Goal: Task Accomplishment & Management: Manage account settings

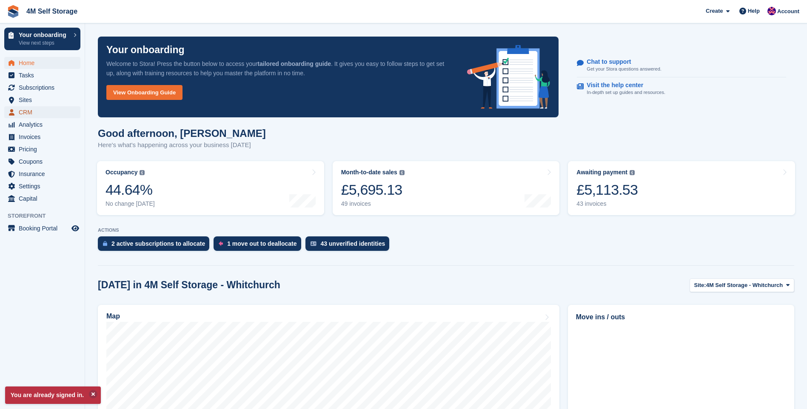
click at [31, 113] on span "CRM" at bounding box center [44, 112] width 51 height 12
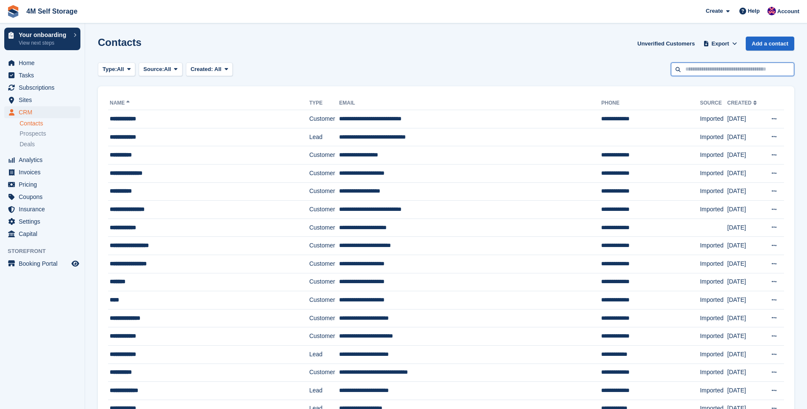
click at [740, 66] on input "text" at bounding box center [732, 70] width 123 height 14
type input "*****"
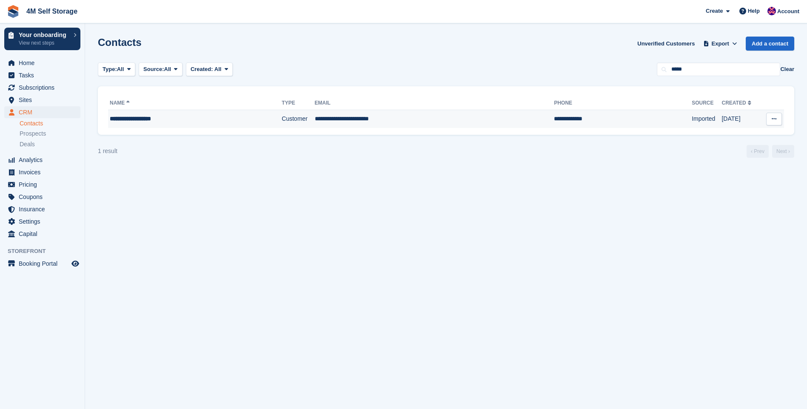
click at [166, 125] on td "**********" at bounding box center [195, 119] width 174 height 18
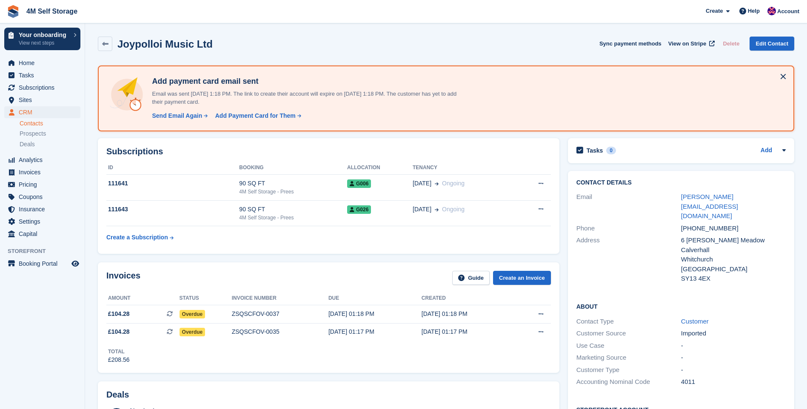
click at [591, 106] on div "Add payment card email sent Email was sent 1 Oct, 1:18 PM. The link to create t…" at bounding box center [446, 98] width 681 height 51
click at [187, 115] on div "Send Email Again" at bounding box center [177, 115] width 50 height 9
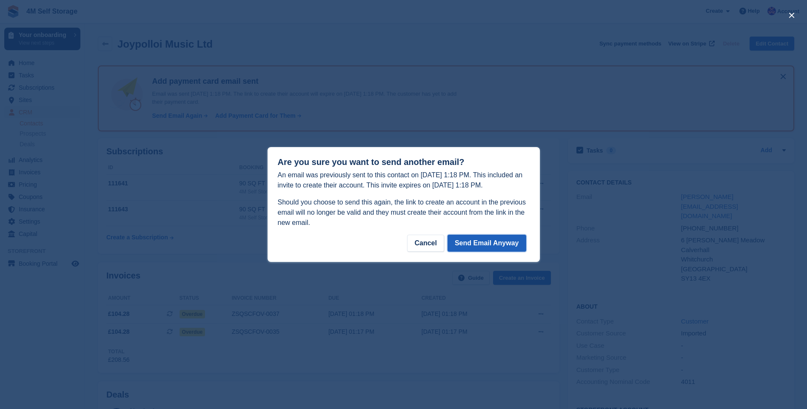
click at [496, 248] on button "Send Email Anyway" at bounding box center [487, 243] width 79 height 17
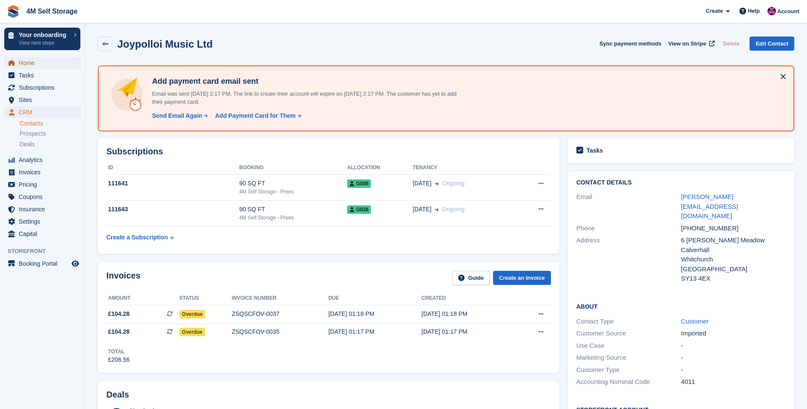
click at [39, 63] on span "Home" at bounding box center [44, 63] width 51 height 12
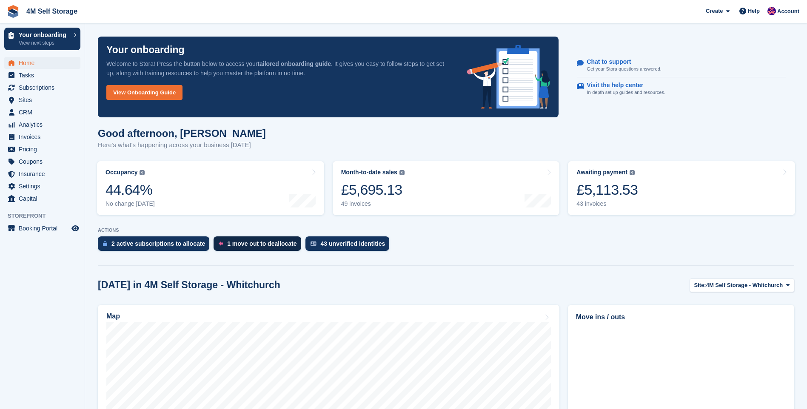
click at [250, 245] on div "1 move out to deallocate" at bounding box center [261, 243] width 69 height 7
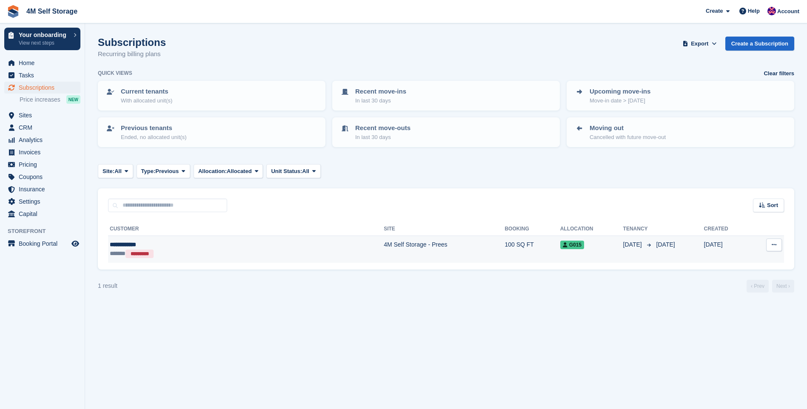
click at [160, 249] on div "****** *********" at bounding box center [181, 253] width 143 height 9
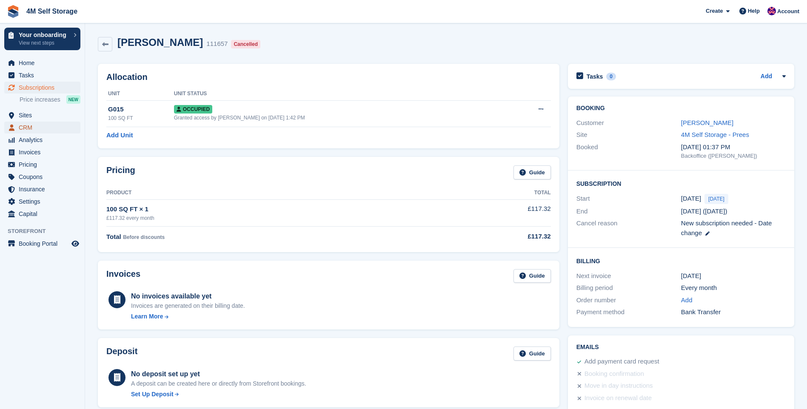
click at [36, 127] on span "CRM" at bounding box center [44, 128] width 51 height 12
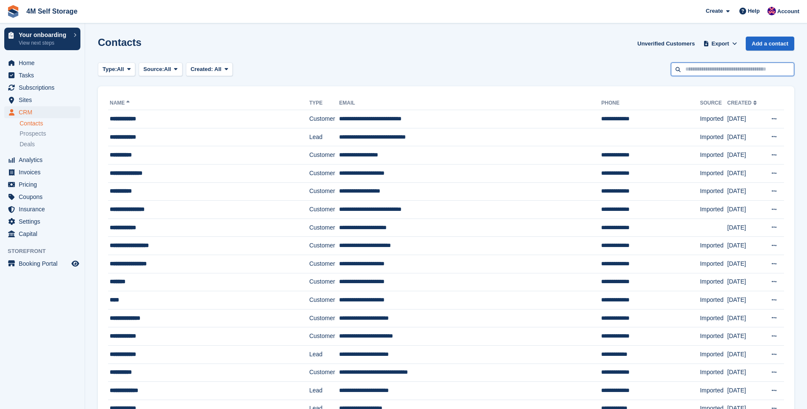
click at [720, 74] on input "text" at bounding box center [732, 70] width 123 height 14
type input "******"
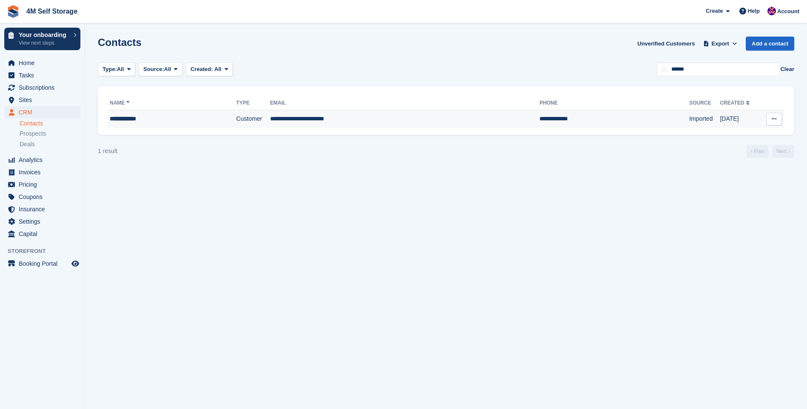
click at [137, 125] on td "**********" at bounding box center [172, 119] width 128 height 18
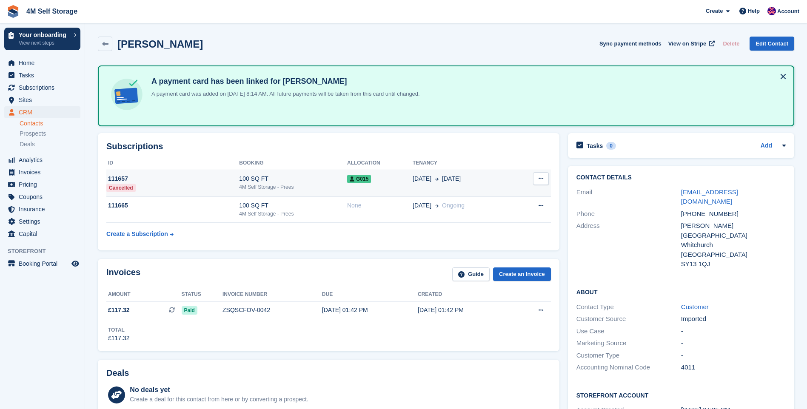
click at [159, 189] on td "111657 Cancelled" at bounding box center [172, 183] width 133 height 27
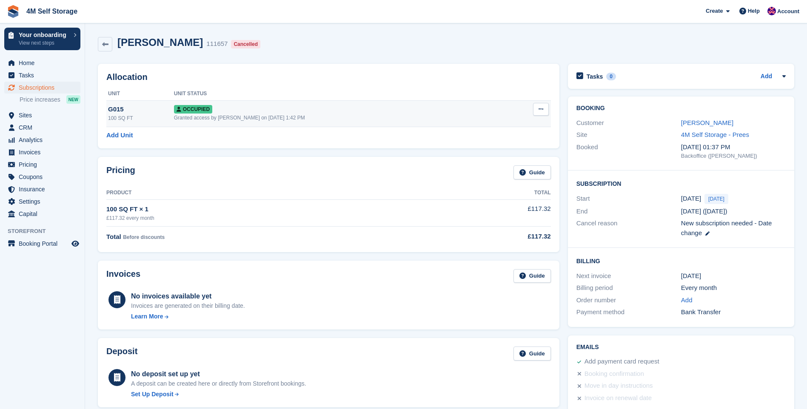
click at [543, 110] on button at bounding box center [541, 109] width 16 height 13
click at [489, 158] on p "Deallocate" at bounding box center [508, 155] width 74 height 11
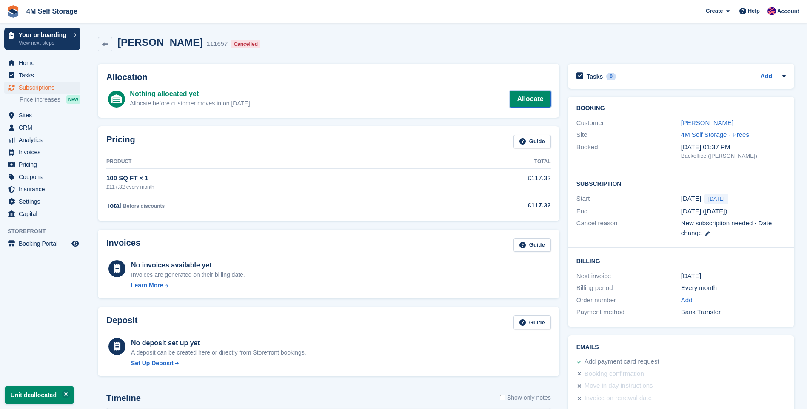
click at [532, 96] on link "Allocate" at bounding box center [530, 99] width 41 height 17
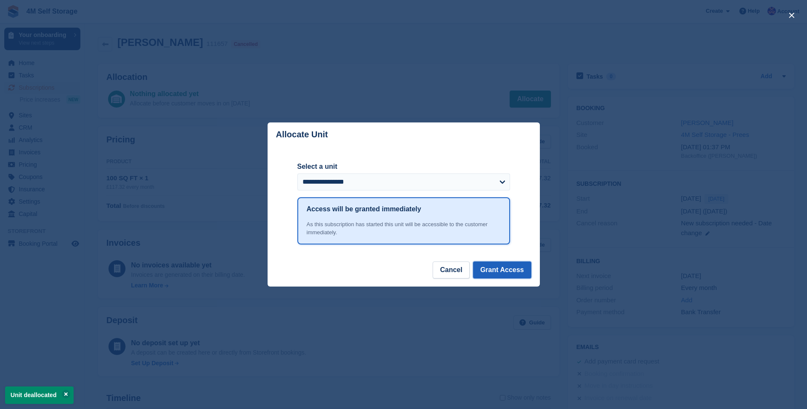
click at [507, 264] on button "Grant Access" at bounding box center [502, 270] width 58 height 17
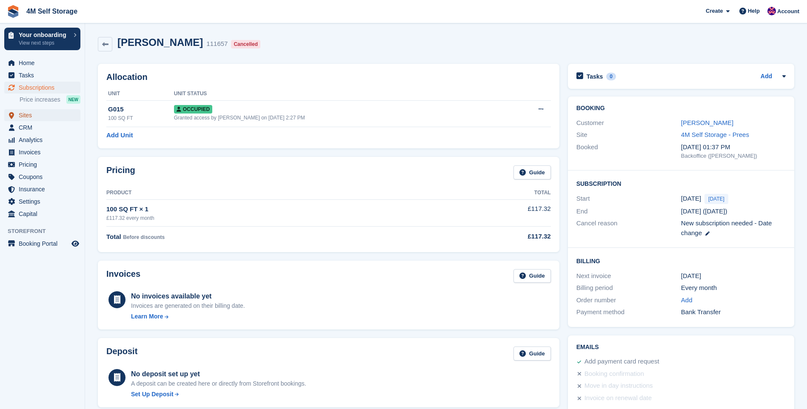
click at [38, 116] on span "Sites" at bounding box center [44, 115] width 51 height 12
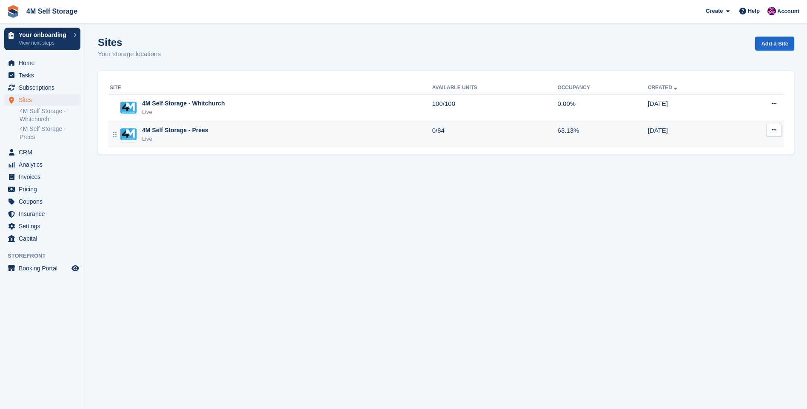
click at [237, 138] on div "4M Self Storage - Prees Live" at bounding box center [271, 134] width 323 height 17
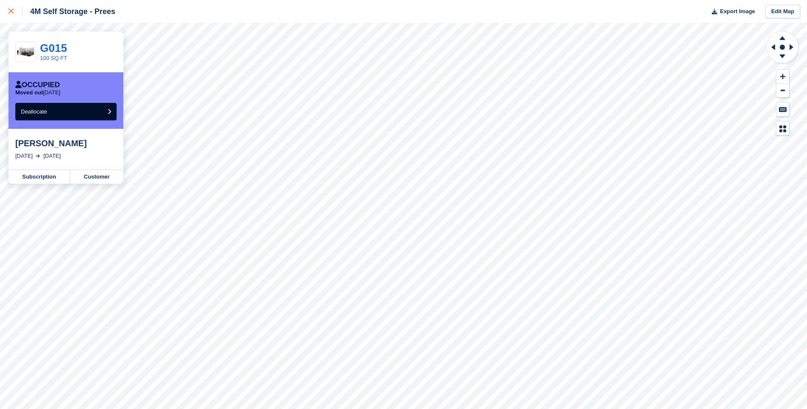
click at [6, 8] on link at bounding box center [11, 11] width 23 height 23
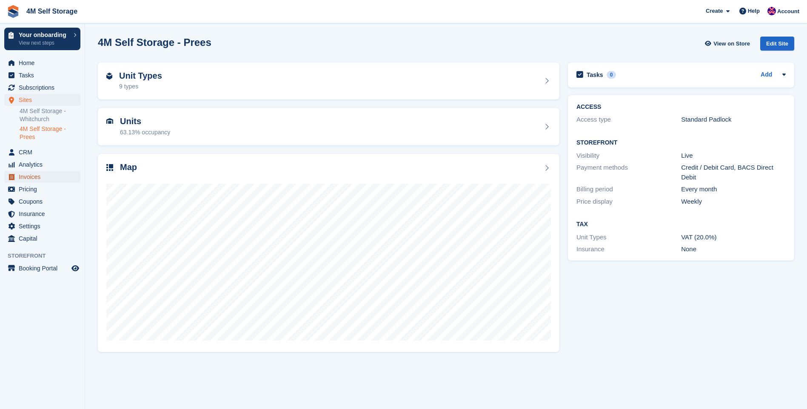
click at [30, 180] on span "Invoices" at bounding box center [44, 177] width 51 height 12
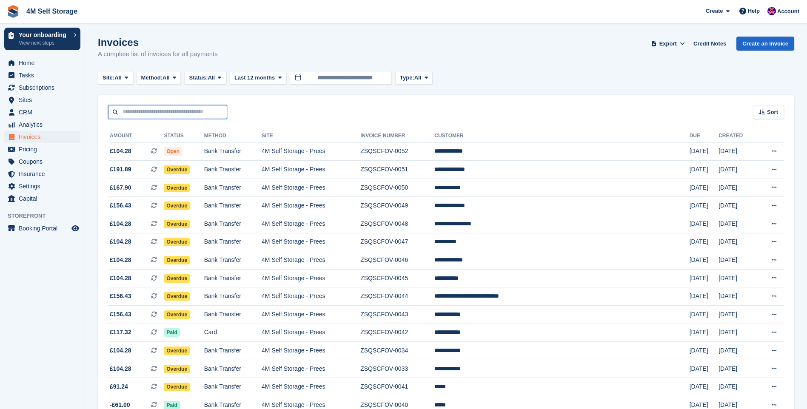
click at [143, 113] on input "text" at bounding box center [167, 112] width 119 height 14
type input "******"
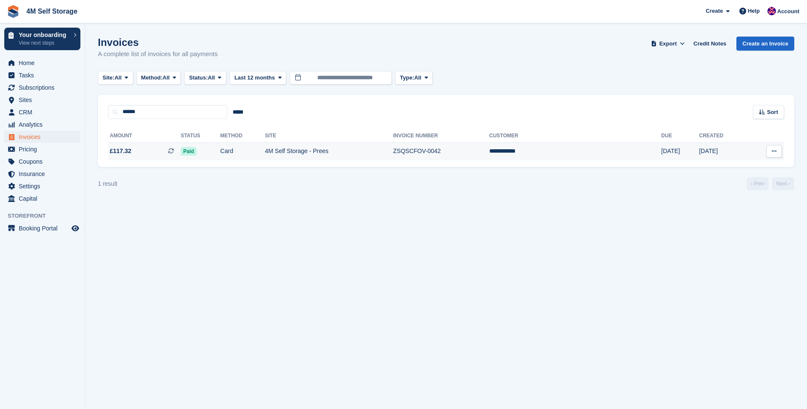
click at [329, 156] on td "4M Self Storage - Prees" at bounding box center [329, 152] width 128 height 18
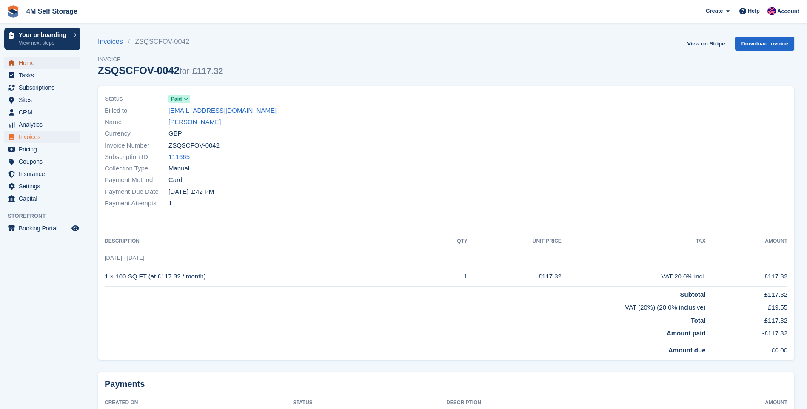
click at [26, 62] on span "Home" at bounding box center [44, 63] width 51 height 12
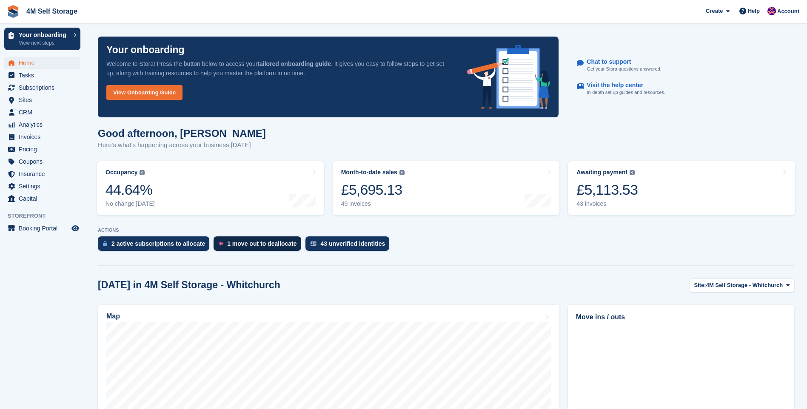
click at [249, 243] on div "1 move out to deallocate" at bounding box center [261, 243] width 69 height 7
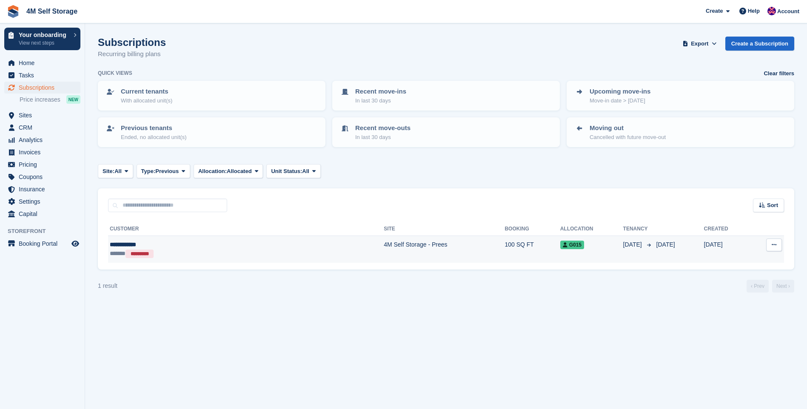
click at [217, 253] on div "****** *********" at bounding box center [181, 253] width 143 height 9
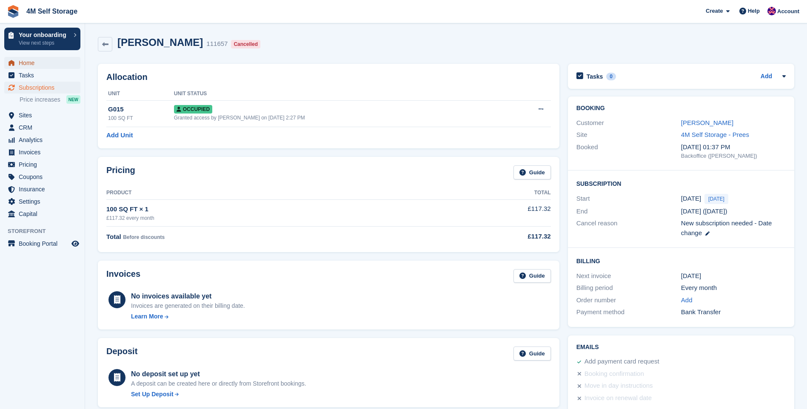
click at [40, 63] on span "Home" at bounding box center [44, 63] width 51 height 12
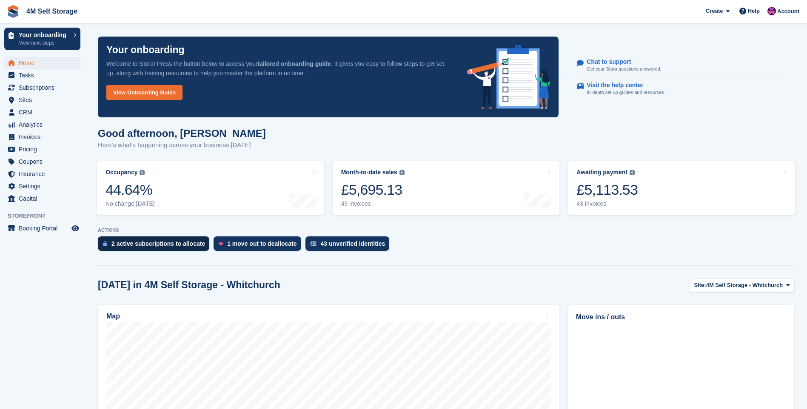
click at [155, 247] on div "2 active subscriptions to allocate" at bounding box center [158, 243] width 94 height 7
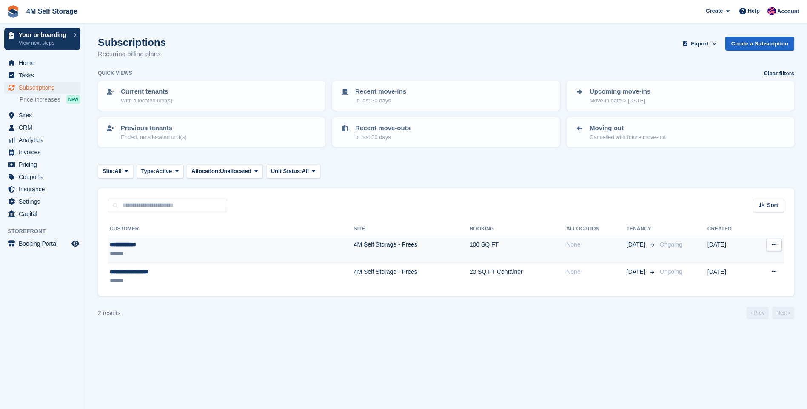
click at [165, 246] on div "**********" at bounding box center [176, 244] width 133 height 9
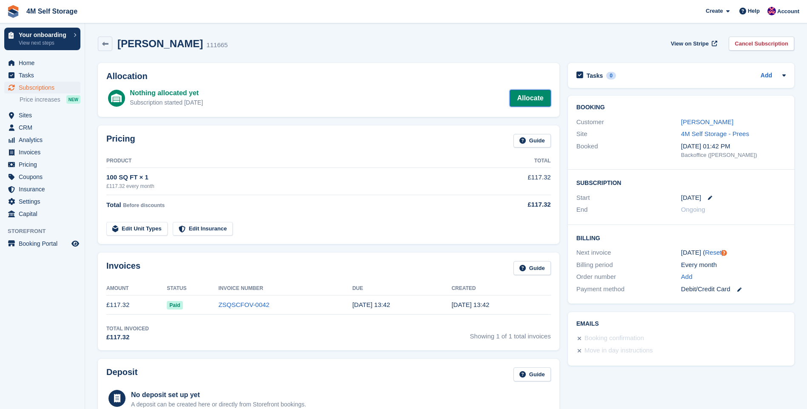
click at [526, 97] on link "Allocate" at bounding box center [530, 98] width 41 height 17
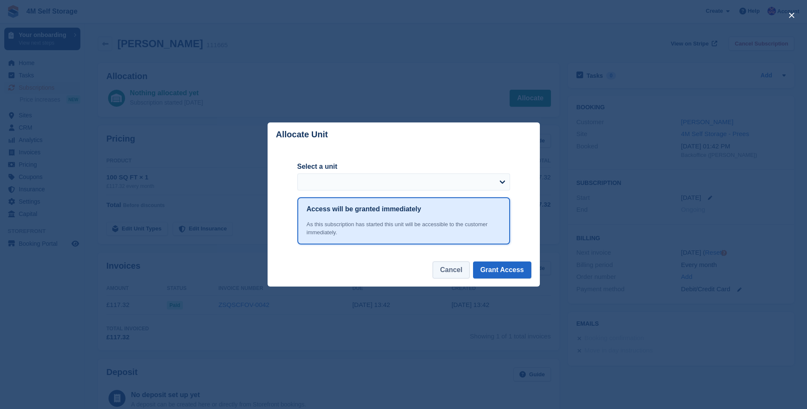
click at [462, 275] on button "Cancel" at bounding box center [451, 270] width 37 height 17
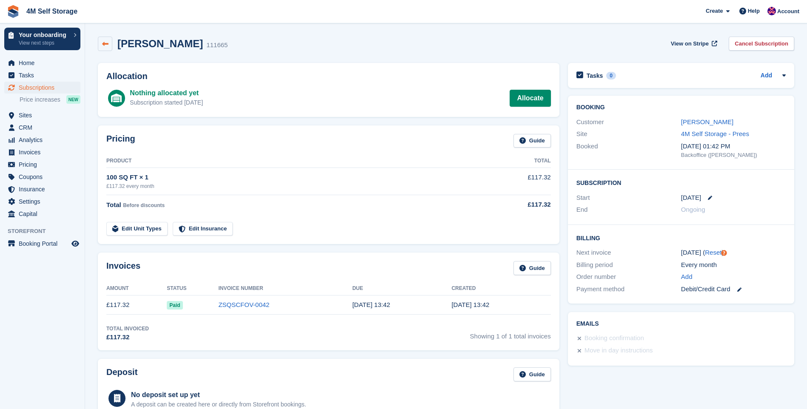
click at [108, 42] on icon at bounding box center [105, 44] width 6 height 6
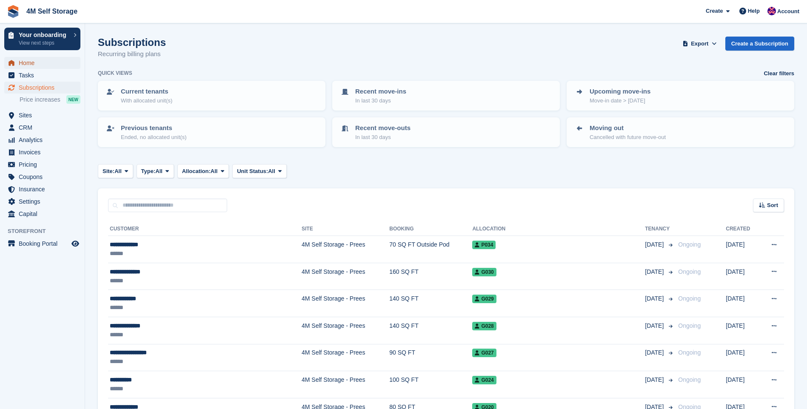
click at [25, 67] on span "Home" at bounding box center [44, 63] width 51 height 12
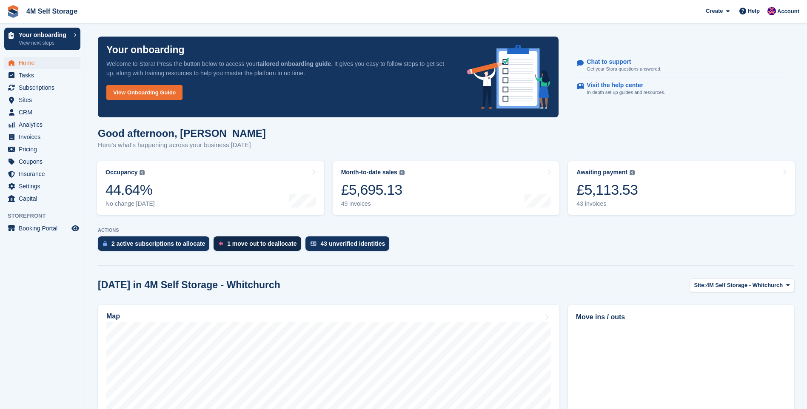
click at [246, 246] on div "1 move out to deallocate" at bounding box center [261, 243] width 69 height 7
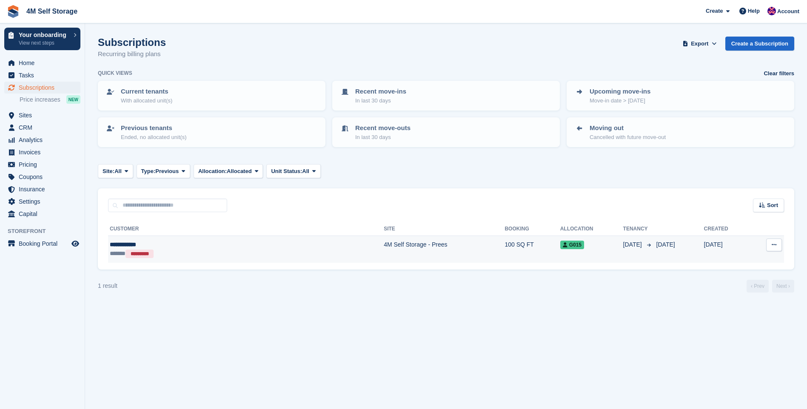
click at [248, 253] on div "****** *********" at bounding box center [181, 253] width 143 height 9
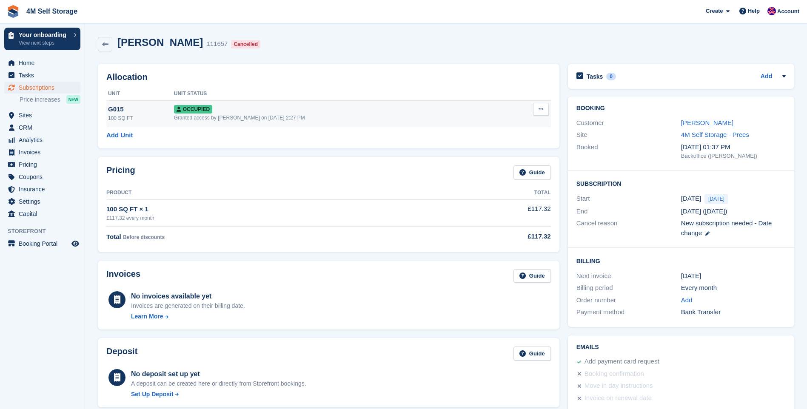
click at [543, 110] on button at bounding box center [541, 109] width 16 height 13
click at [492, 157] on p "Deallocate" at bounding box center [508, 155] width 74 height 11
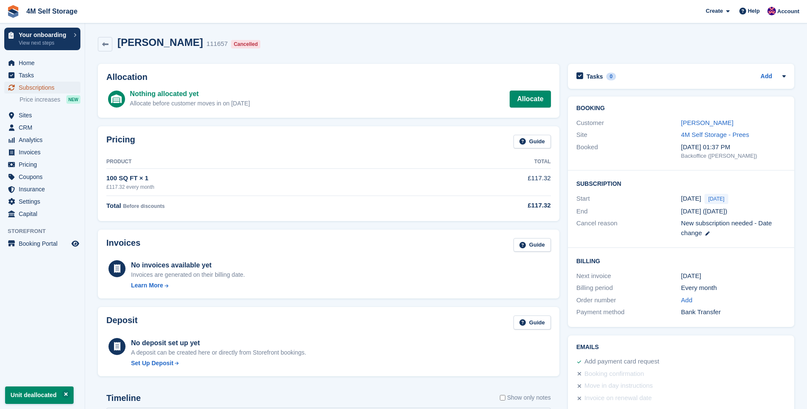
click at [29, 89] on span "Subscriptions" at bounding box center [44, 88] width 51 height 12
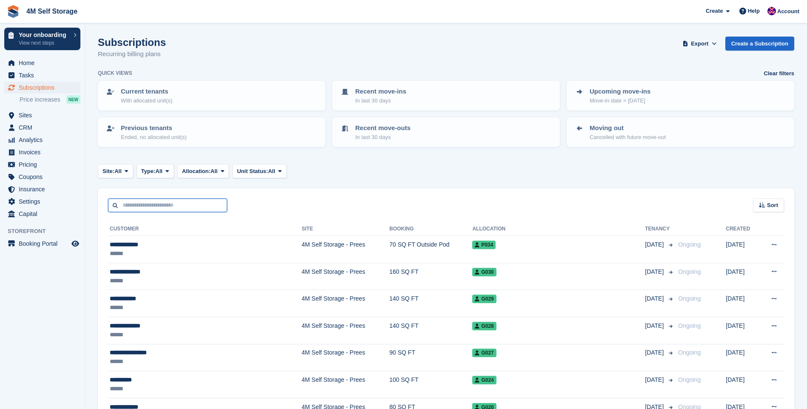
click at [151, 203] on input "text" at bounding box center [167, 206] width 119 height 14
type input "****"
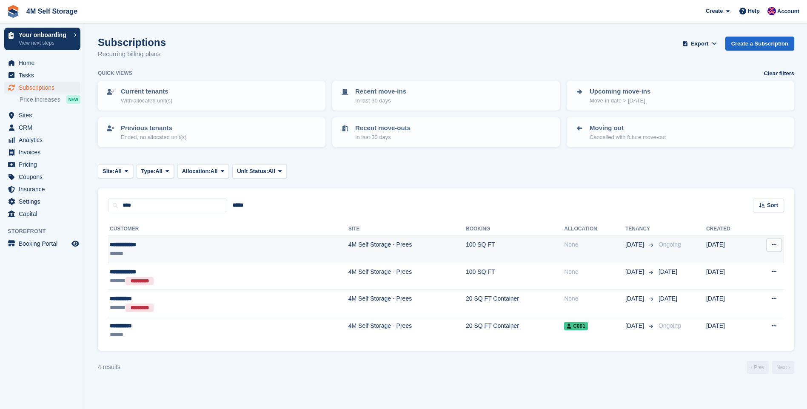
click at [153, 246] on div "**********" at bounding box center [174, 244] width 129 height 9
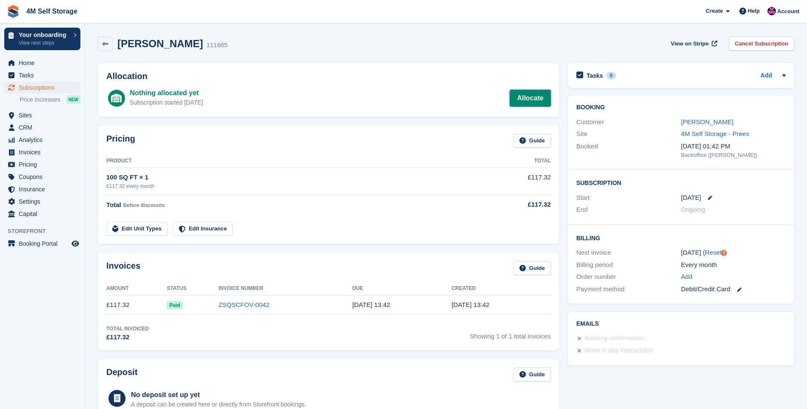
click at [525, 99] on link "Allocate" at bounding box center [530, 98] width 41 height 17
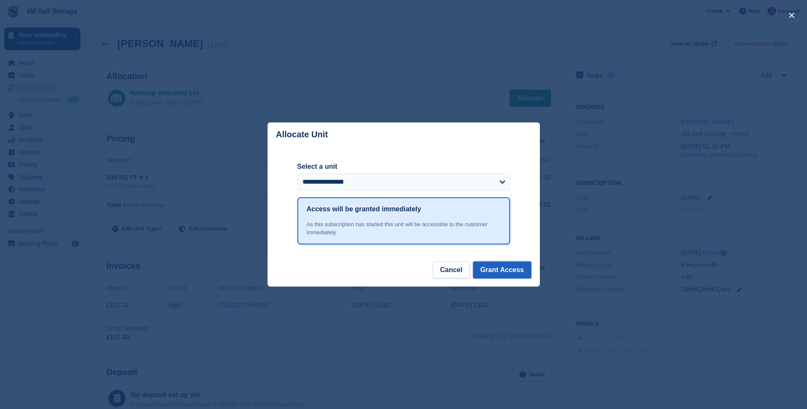
click at [512, 276] on button "Grant Access" at bounding box center [502, 270] width 58 height 17
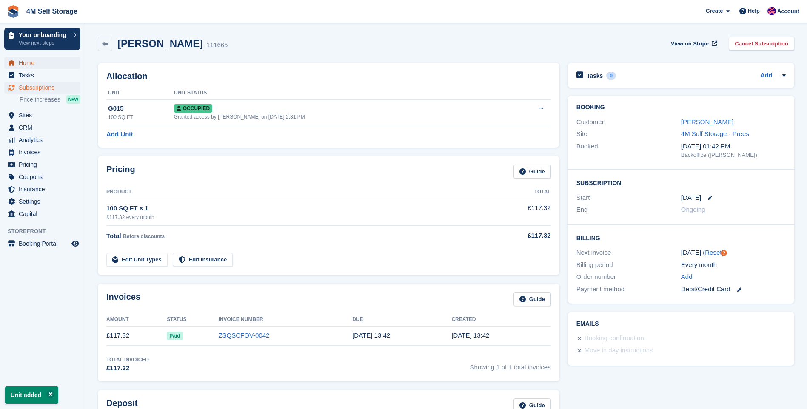
click at [26, 62] on span "Home" at bounding box center [44, 63] width 51 height 12
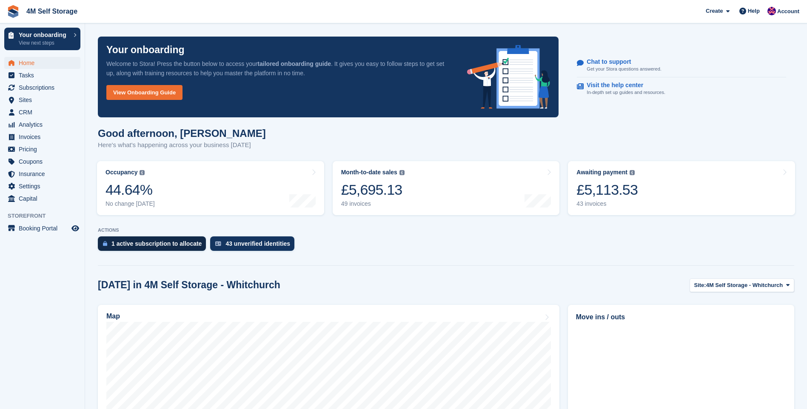
click at [159, 245] on div "1 active subscription to allocate" at bounding box center [156, 243] width 90 height 7
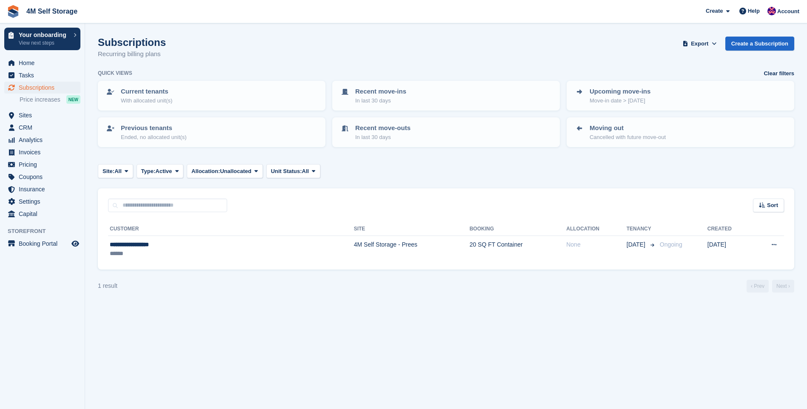
click at [159, 245] on div "**********" at bounding box center [176, 244] width 133 height 9
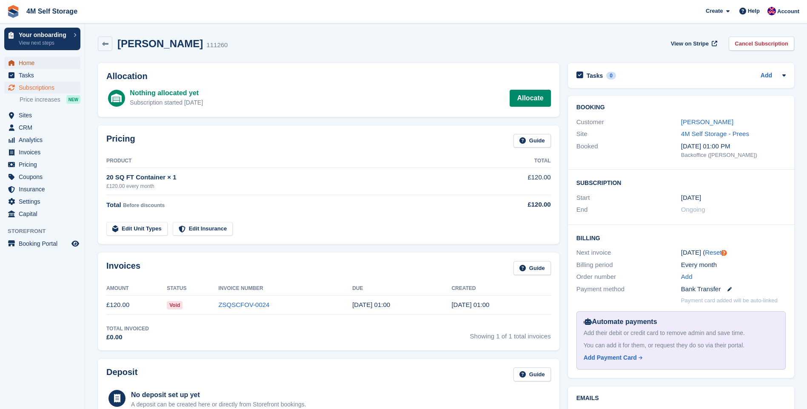
click at [38, 68] on span "Home" at bounding box center [44, 63] width 51 height 12
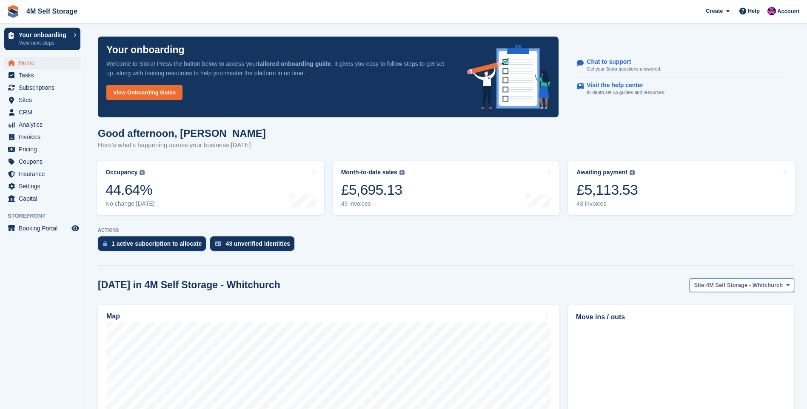
click at [718, 287] on span "4M Self Storage - Whitchurch" at bounding box center [744, 285] width 77 height 9
click at [714, 317] on link "4M Self Storage - Prees" at bounding box center [744, 320] width 94 height 15
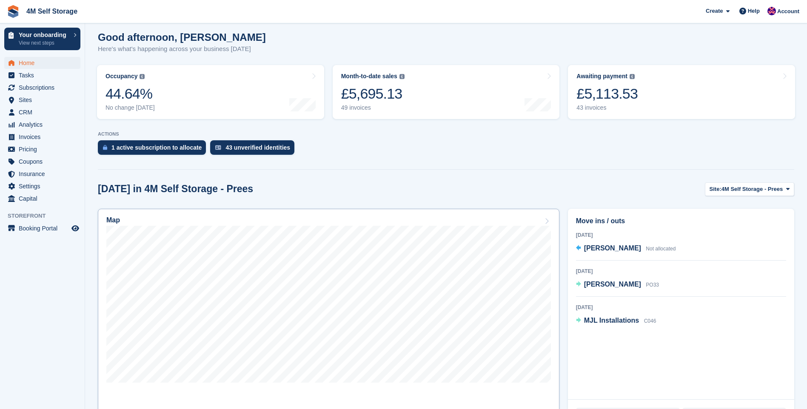
scroll to position [128, 0]
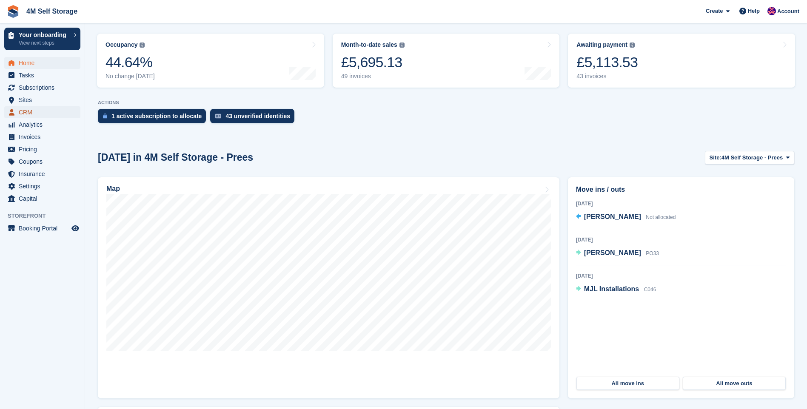
click at [30, 113] on span "CRM" at bounding box center [44, 112] width 51 height 12
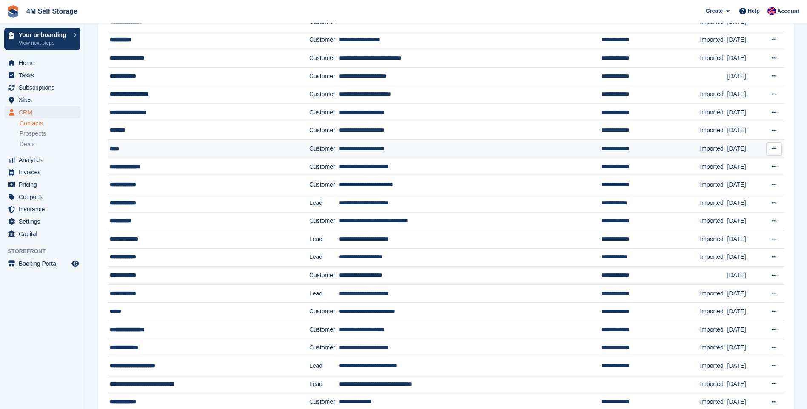
scroll to position [170, 0]
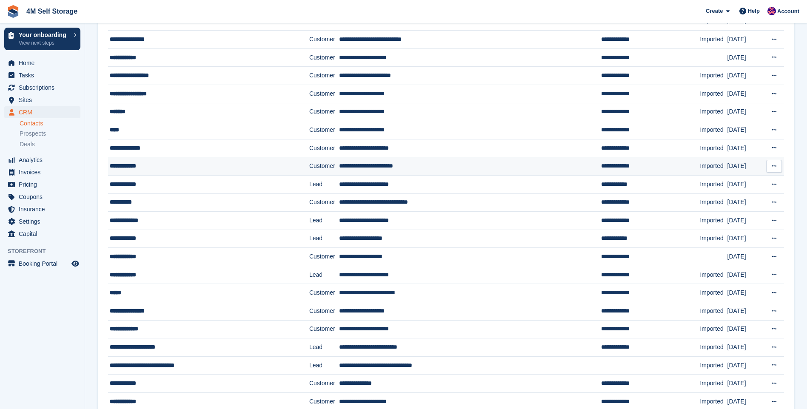
click at [232, 166] on div "**********" at bounding box center [196, 166] width 172 height 9
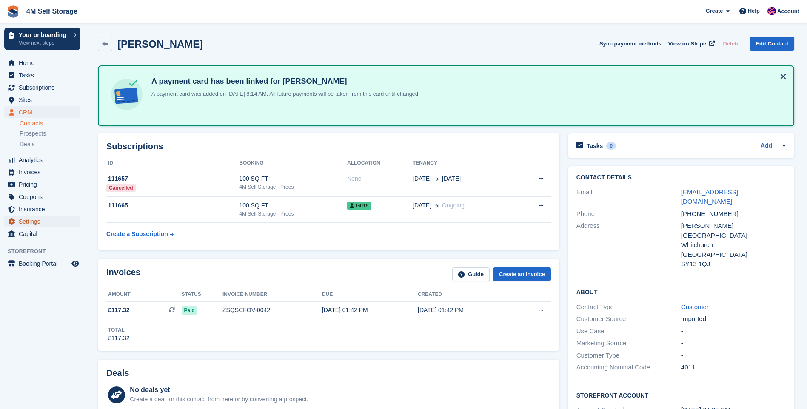
click at [38, 217] on span "Settings" at bounding box center [44, 222] width 51 height 12
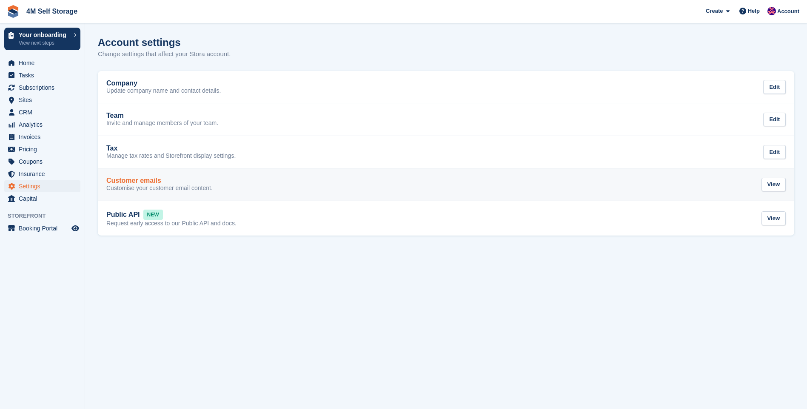
click at [227, 188] on div "Customer emails Customise your customer email content. View" at bounding box center [446, 184] width 680 height 15
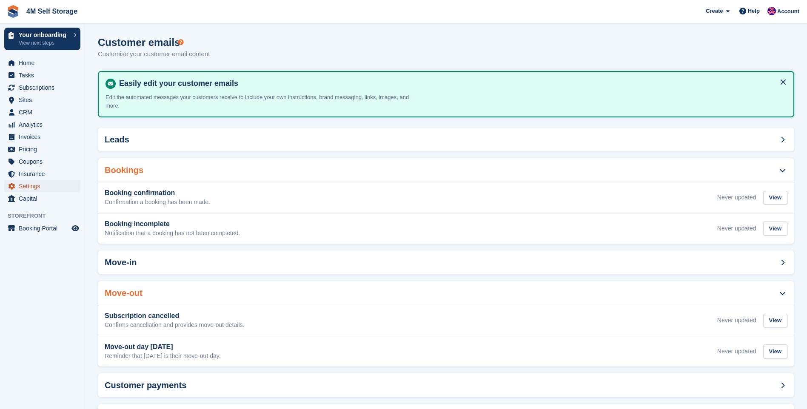
click at [40, 191] on span "Settings" at bounding box center [44, 186] width 51 height 12
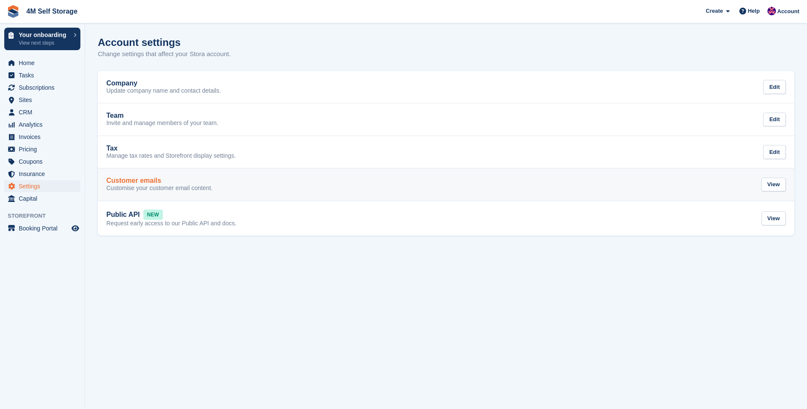
click at [217, 191] on div "Customer emails Customise your customer email content. View" at bounding box center [446, 184] width 680 height 15
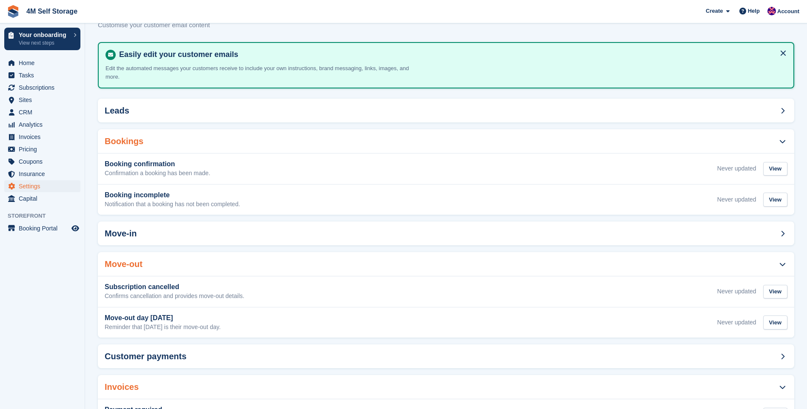
scroll to position [92, 0]
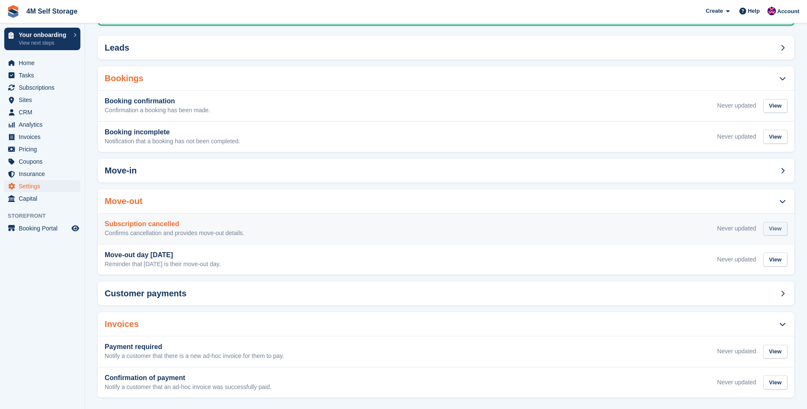
click at [786, 222] on div "View" at bounding box center [775, 229] width 24 height 14
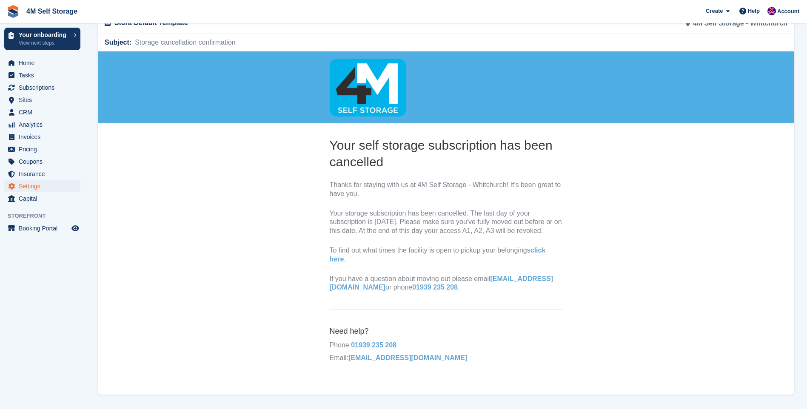
scroll to position [64, 0]
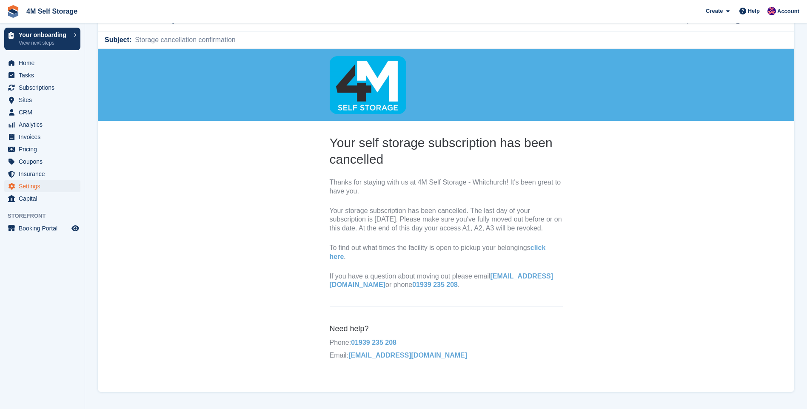
click at [508, 290] on p "If you have a question about moving out please email info@4mportablebuildings.c…" at bounding box center [446, 281] width 233 height 18
click at [458, 288] on link "01939 235 208" at bounding box center [435, 284] width 46 height 7
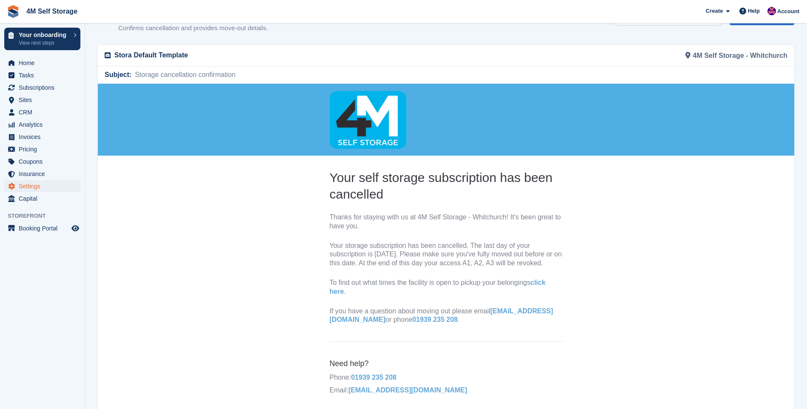
scroll to position [0, 0]
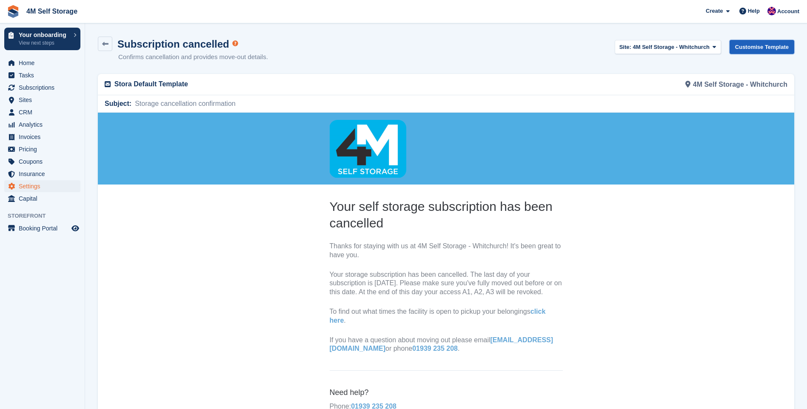
click at [775, 47] on link "Customise Template" at bounding box center [762, 47] width 65 height 14
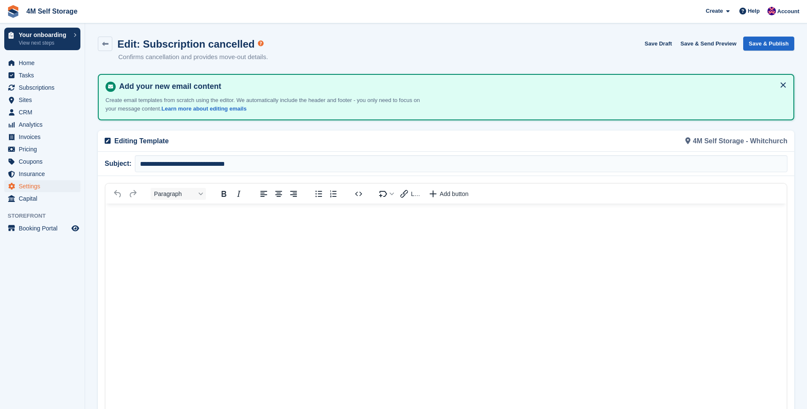
click at [782, 86] on button at bounding box center [784, 85] width 14 height 14
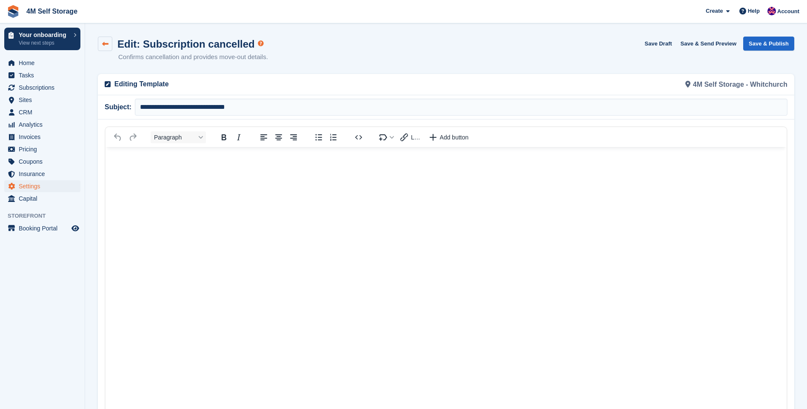
click at [105, 47] on link at bounding box center [105, 44] width 14 height 14
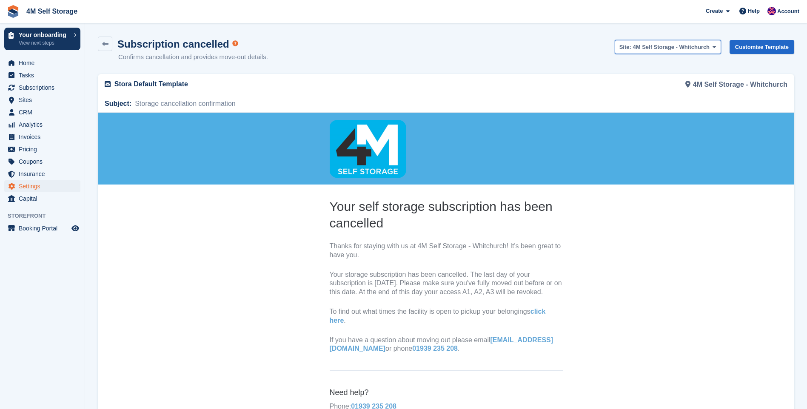
click at [718, 48] on span at bounding box center [714, 46] width 7 height 7
click at [683, 79] on link "4M Self Storage - Prees" at bounding box center [666, 81] width 103 height 15
click at [769, 45] on link "Customise Template" at bounding box center [762, 47] width 65 height 14
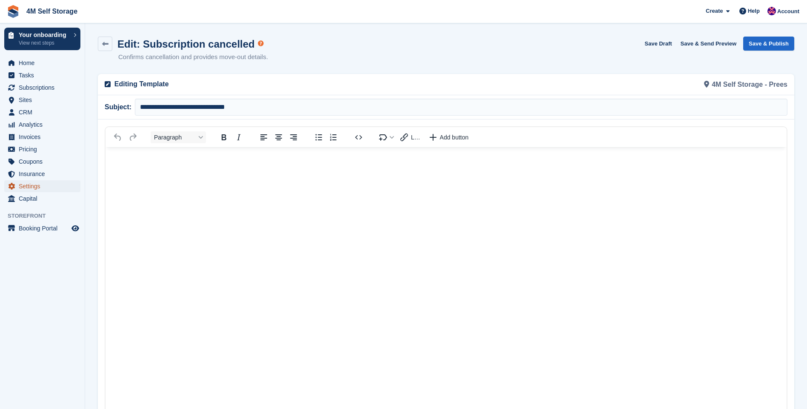
click at [31, 185] on span "Settings" at bounding box center [44, 186] width 51 height 12
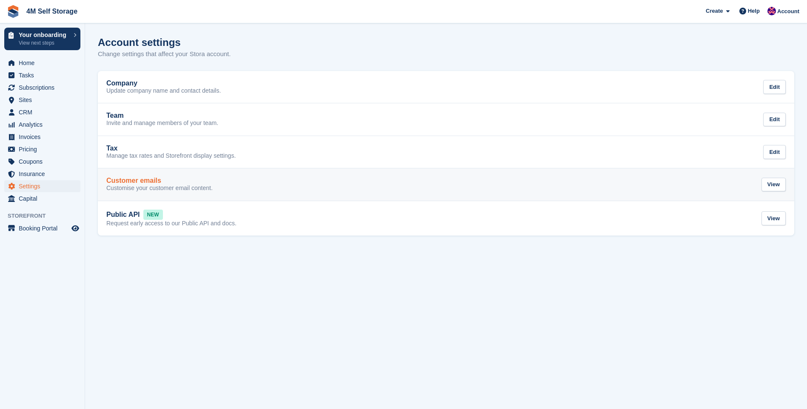
click at [378, 195] on link "Customer emails Customise your customer email content. View" at bounding box center [446, 185] width 697 height 32
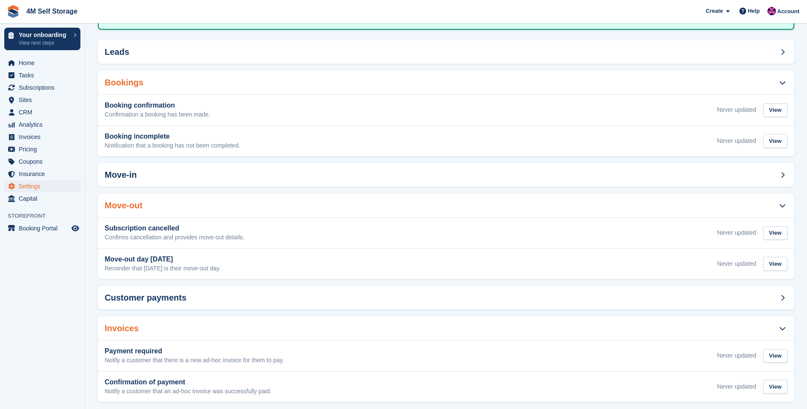
scroll to position [92, 0]
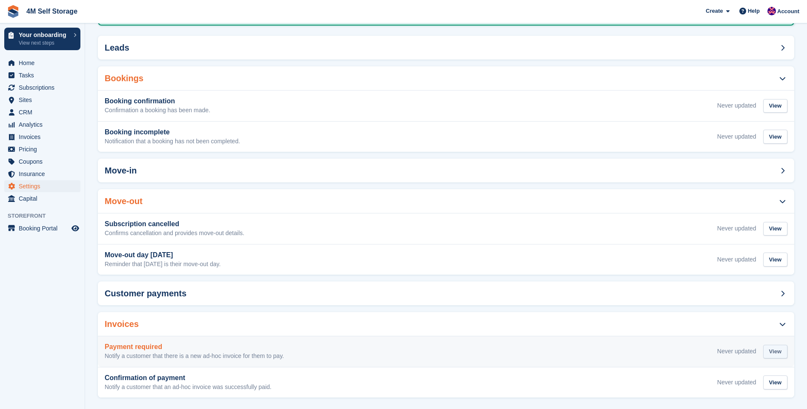
click at [780, 345] on div "View" at bounding box center [775, 352] width 24 height 14
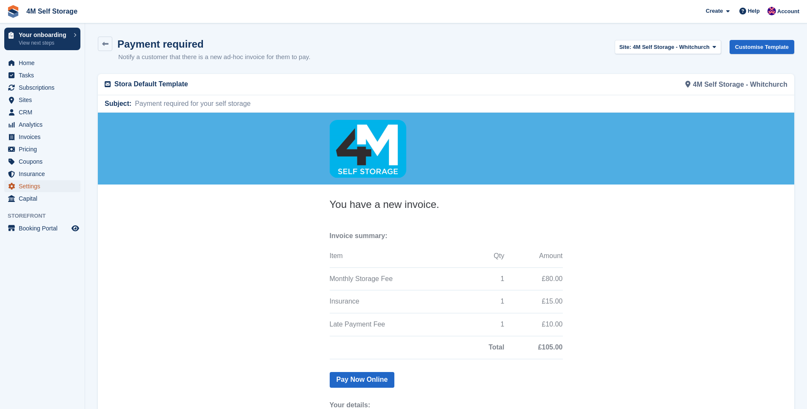
click at [35, 189] on span "Settings" at bounding box center [44, 186] width 51 height 12
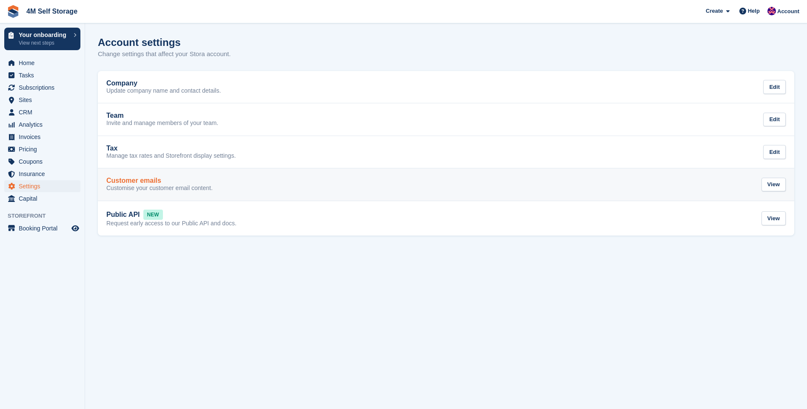
click at [256, 189] on div "Customer emails Customise your customer email content. View" at bounding box center [446, 184] width 680 height 15
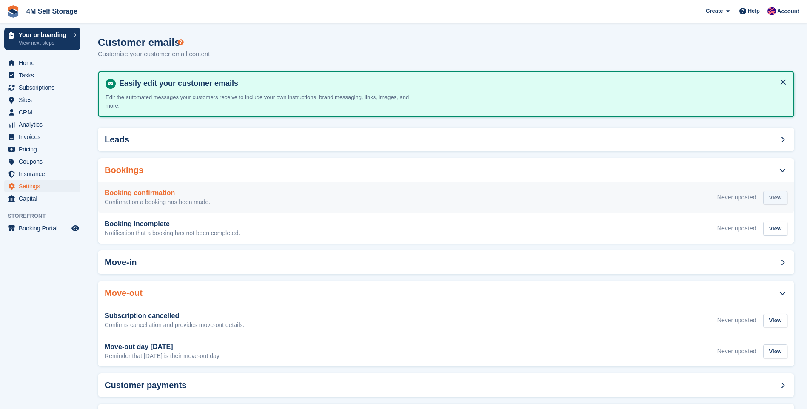
click at [782, 191] on div "View" at bounding box center [775, 198] width 24 height 14
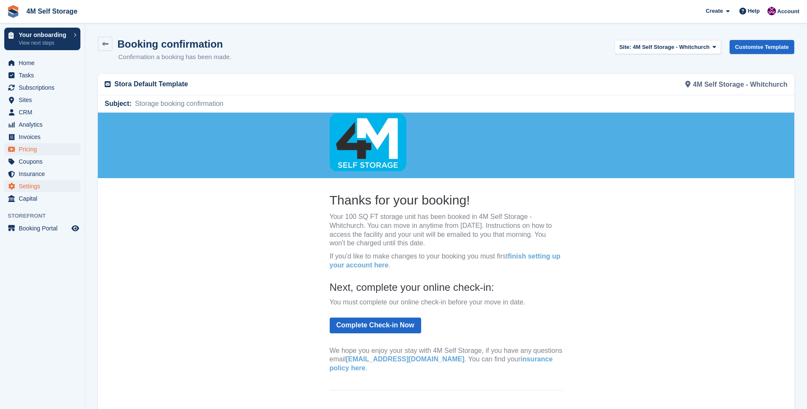
scroll to position [8, 0]
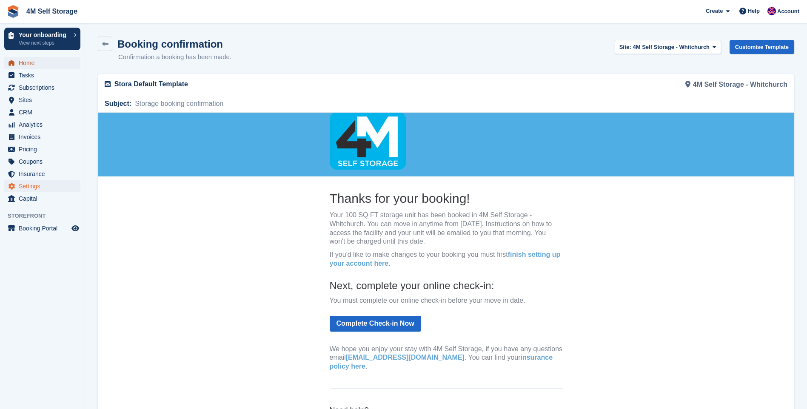
click at [17, 65] on link "Home" at bounding box center [42, 63] width 76 height 12
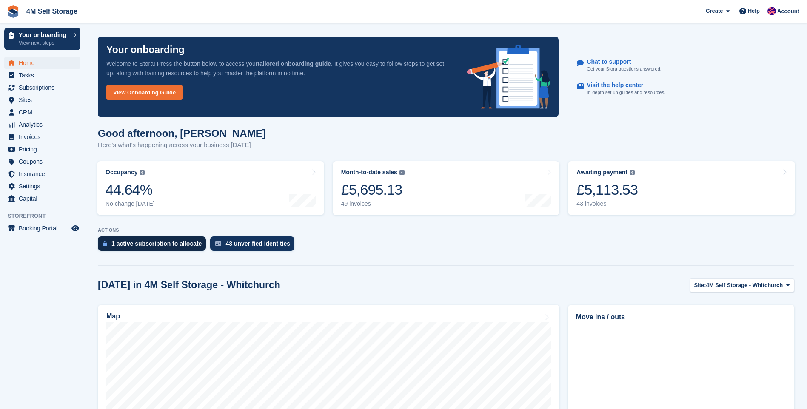
click at [164, 239] on div "1 active subscription to allocate" at bounding box center [152, 244] width 108 height 14
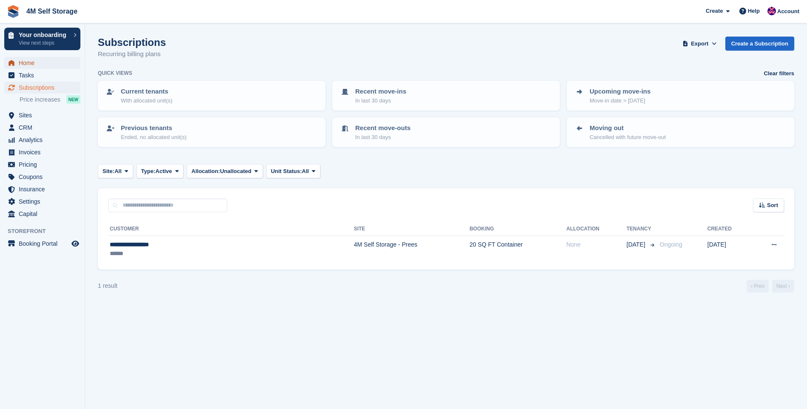
click at [30, 65] on span "Home" at bounding box center [44, 63] width 51 height 12
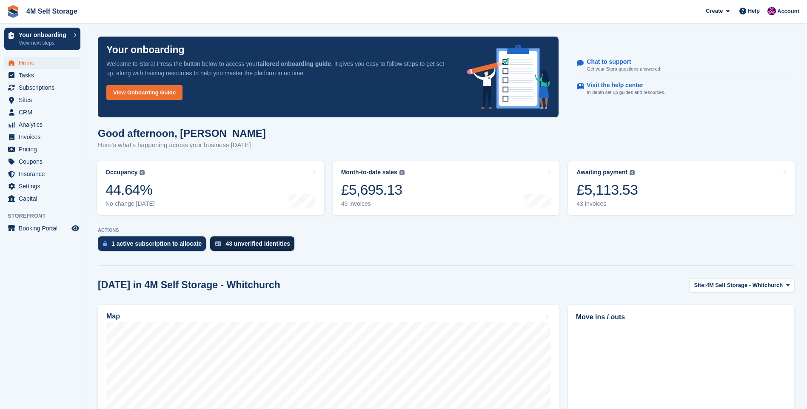
click at [244, 240] on div "43 unverified identities" at bounding box center [258, 243] width 65 height 7
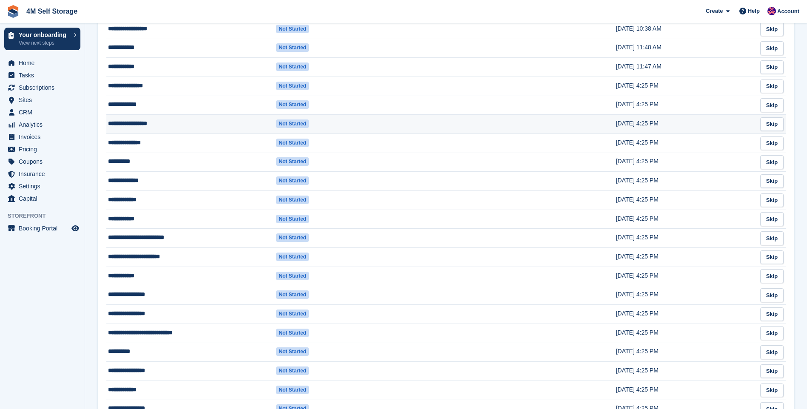
scroll to position [213, 0]
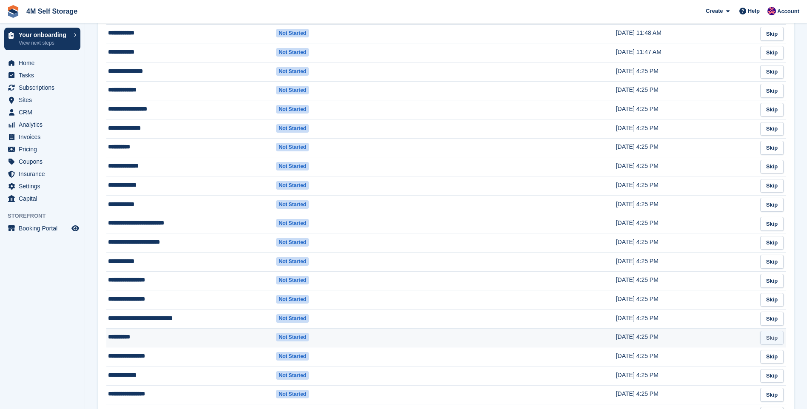
click at [778, 337] on link "Skip" at bounding box center [771, 338] width 23 height 14
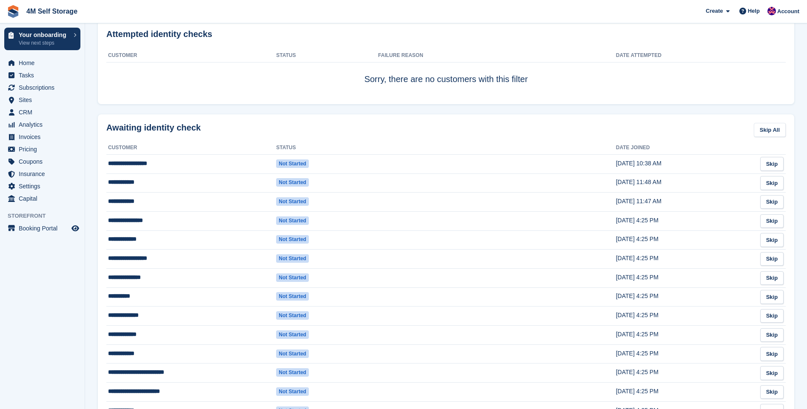
scroll to position [28, 0]
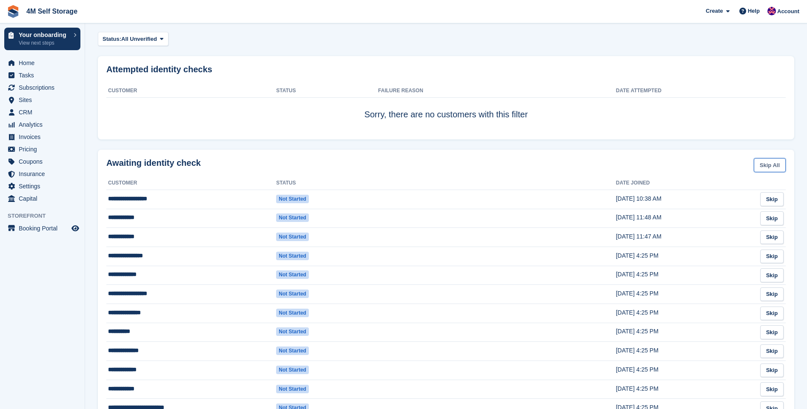
click at [763, 167] on link "Skip All" at bounding box center [770, 165] width 32 height 14
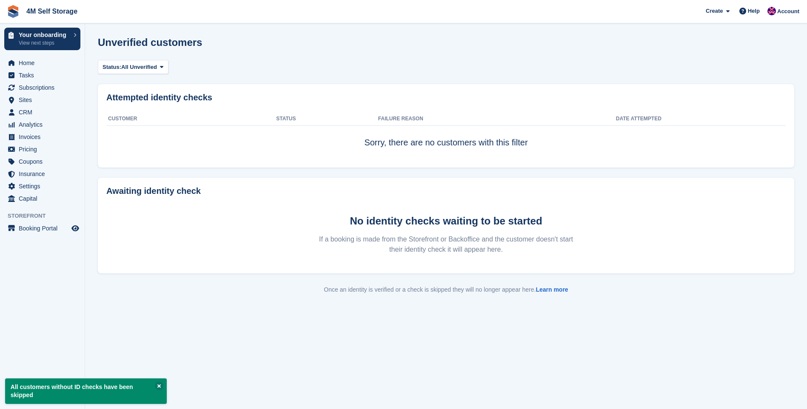
scroll to position [0, 0]
click at [32, 66] on span "Home" at bounding box center [44, 63] width 51 height 12
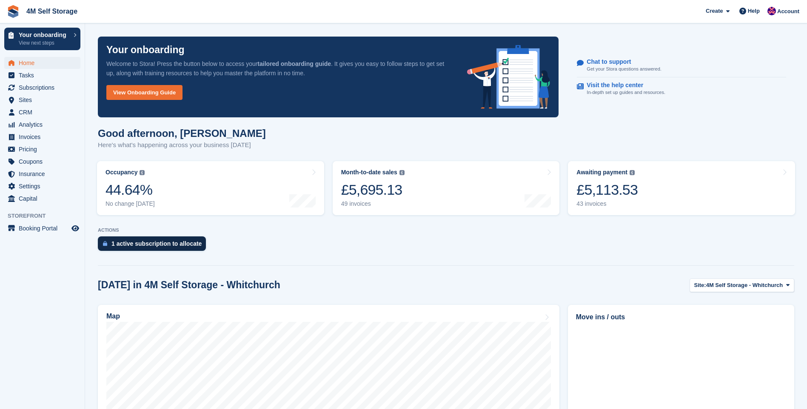
click at [147, 244] on div "1 active subscription to allocate" at bounding box center [156, 243] width 90 height 7
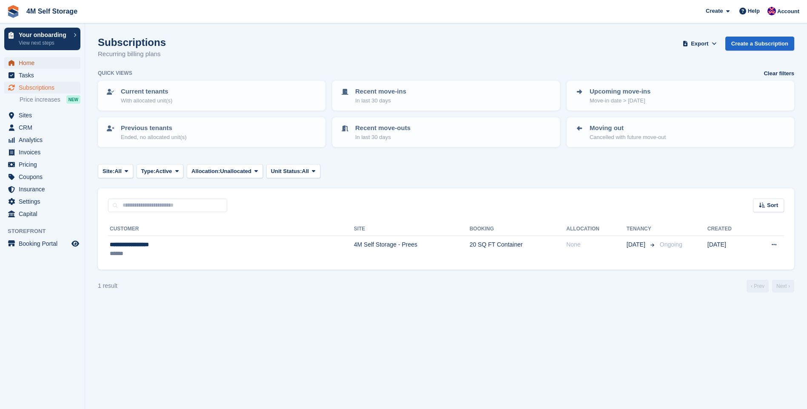
click at [31, 59] on span "Home" at bounding box center [44, 63] width 51 height 12
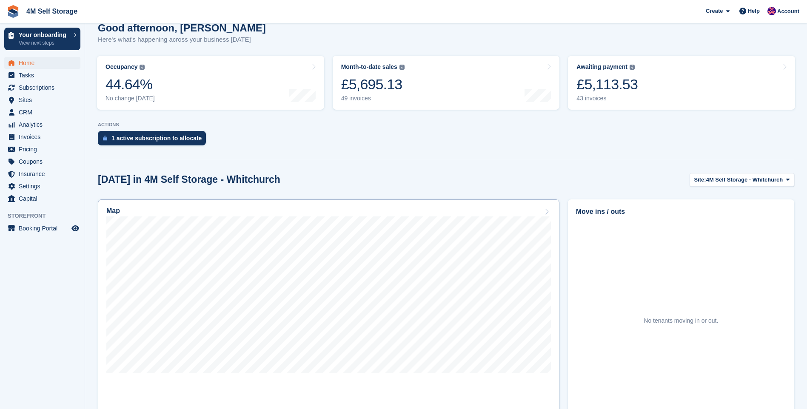
scroll to position [85, 0]
